Goal: Check status

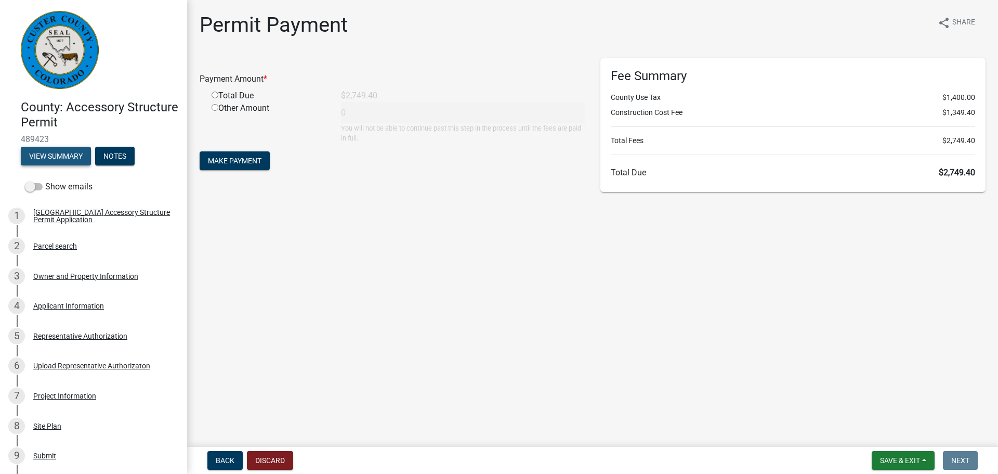
click at [75, 155] on button "View Summary" at bounding box center [56, 156] width 70 height 19
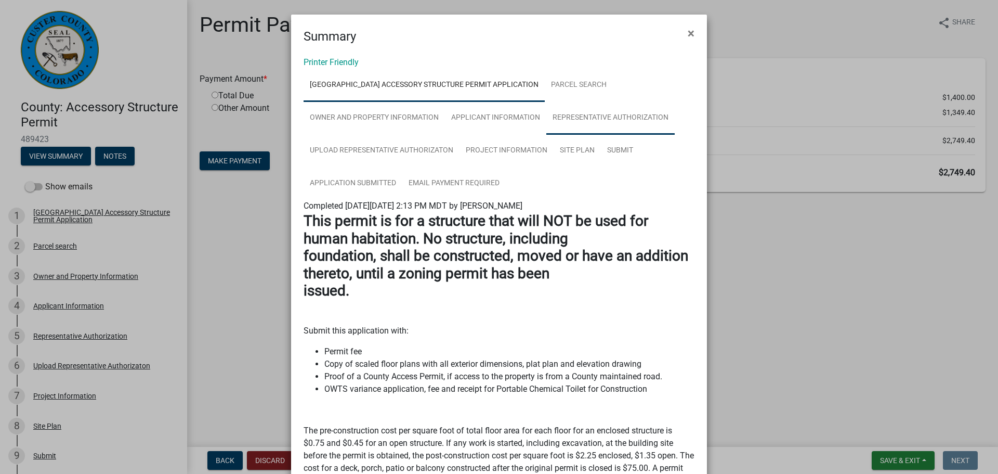
click at [574, 119] on link "Representative Authorization" at bounding box center [610, 117] width 128 height 33
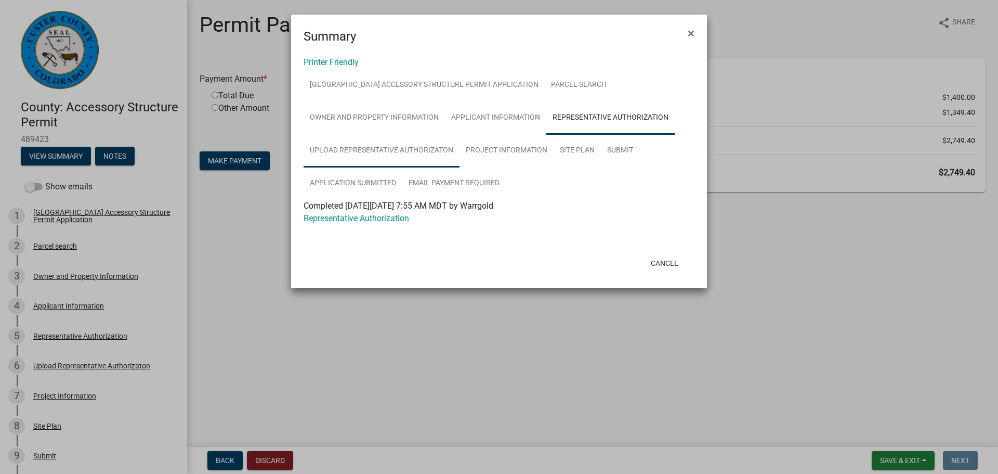
click at [363, 150] on link "Upload Representative Authorizaton" at bounding box center [382, 150] width 156 height 33
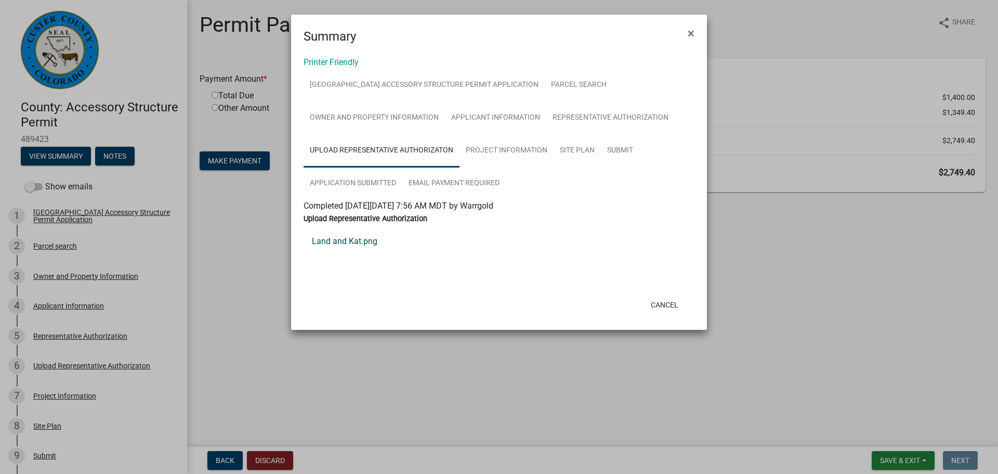
click at [330, 242] on link "Land and Kat.png" at bounding box center [499, 241] width 391 height 25
click at [353, 182] on link "Application Submitted" at bounding box center [353, 183] width 99 height 33
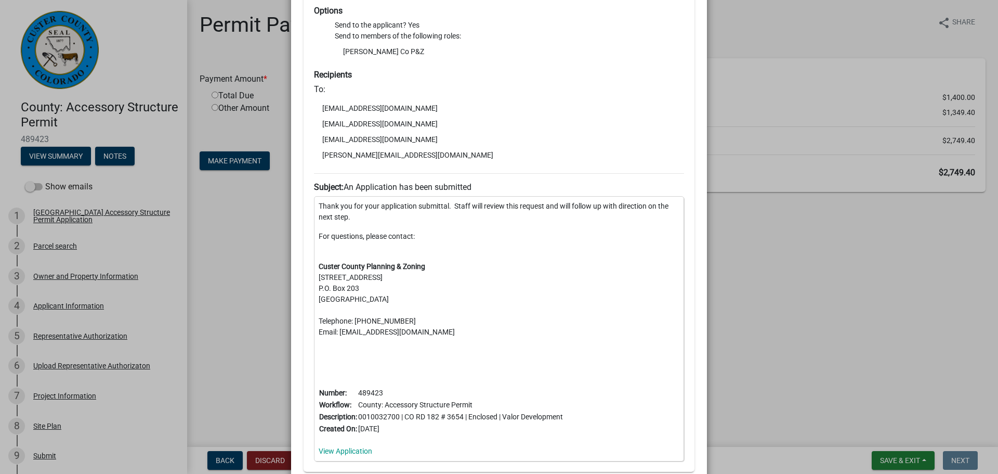
scroll to position [338, 0]
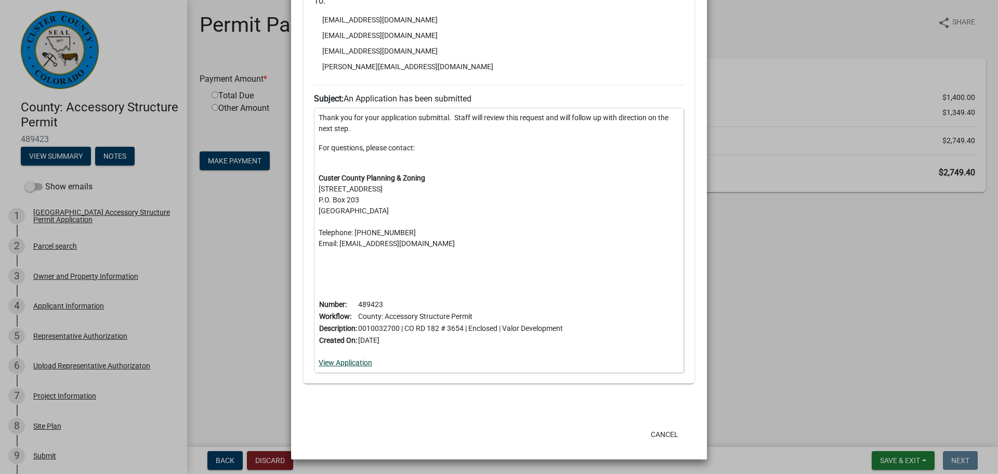
click at [356, 364] on link "View Application" at bounding box center [346, 362] width 54 height 8
